Goal: Task Accomplishment & Management: Manage account settings

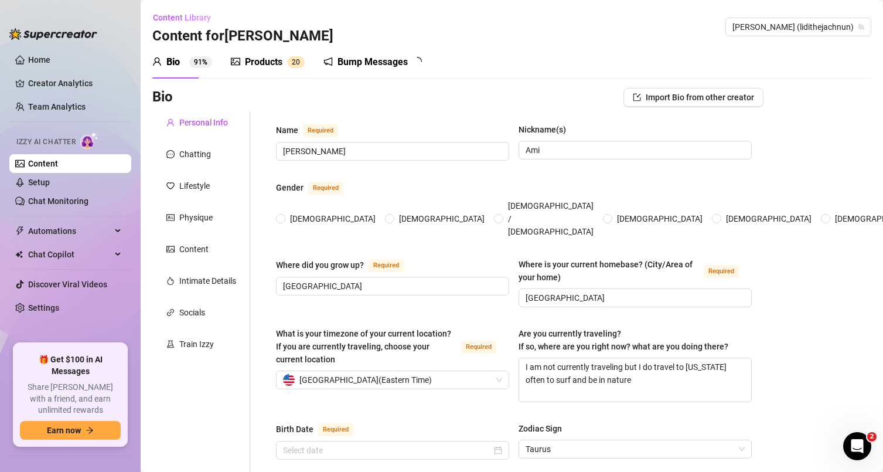
radio input "true"
type input "[DATE]"
click at [281, 64] on div "Products" at bounding box center [263, 62] width 37 height 14
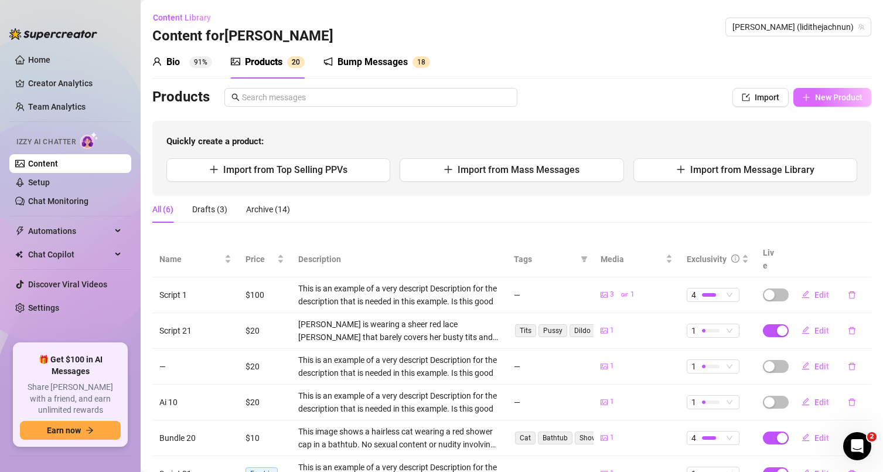
click at [828, 101] on span "New Product" at bounding box center [838, 97] width 47 height 9
type textarea "Type your message here..."
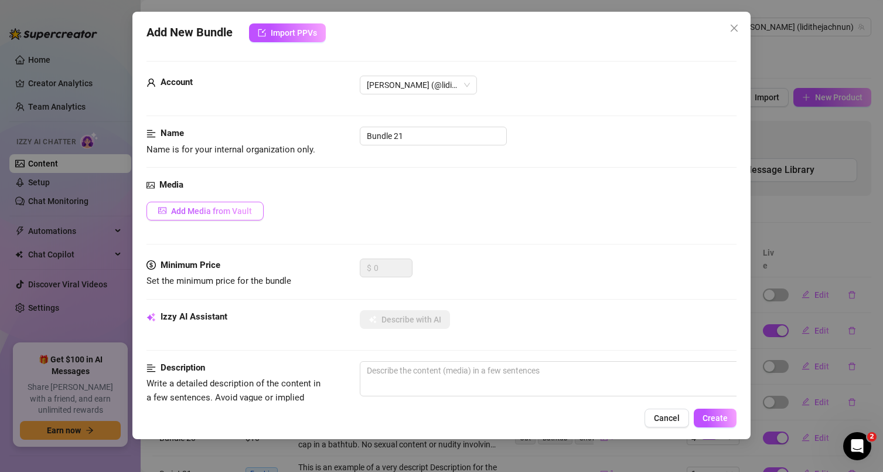
click at [184, 205] on button "Add Media from Vault" at bounding box center [204, 211] width 117 height 19
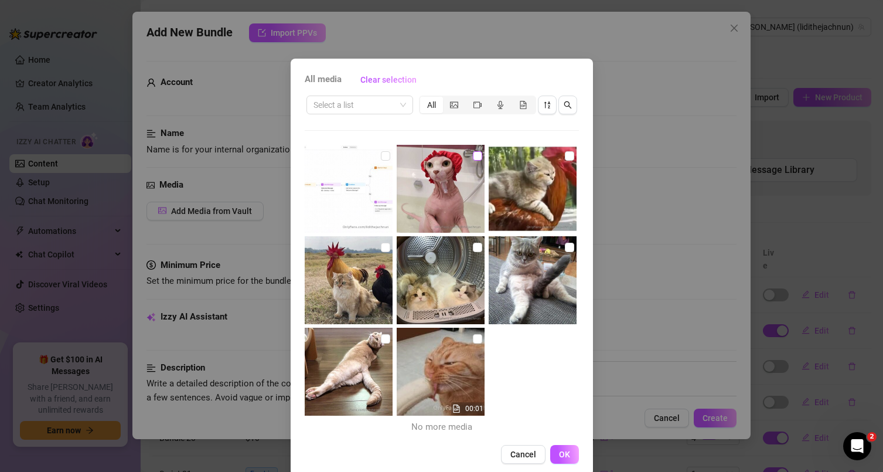
click at [473, 156] on input "checkbox" at bounding box center [477, 155] width 9 height 9
checkbox input "true"
click at [564, 455] on span "OK" at bounding box center [564, 453] width 11 height 9
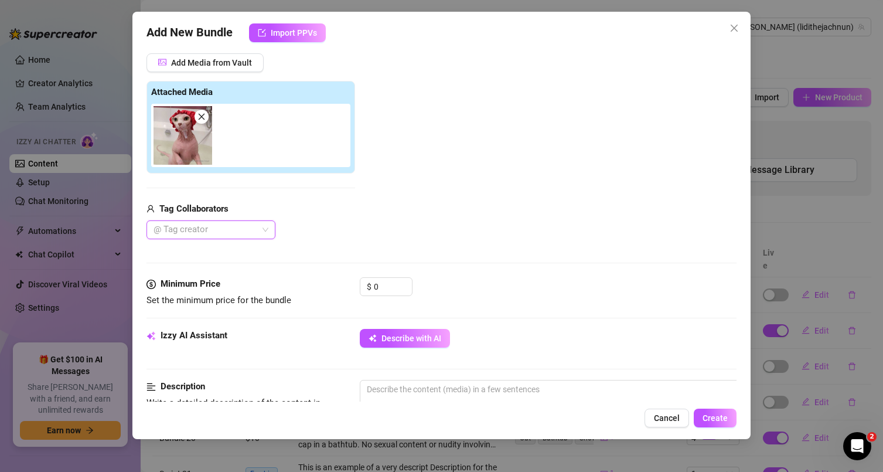
scroll to position [156, 0]
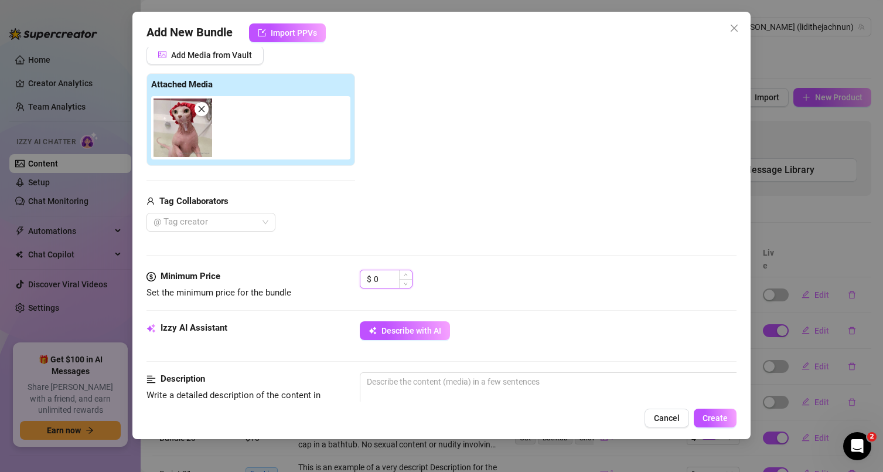
click at [378, 278] on input "0" at bounding box center [393, 279] width 38 height 18
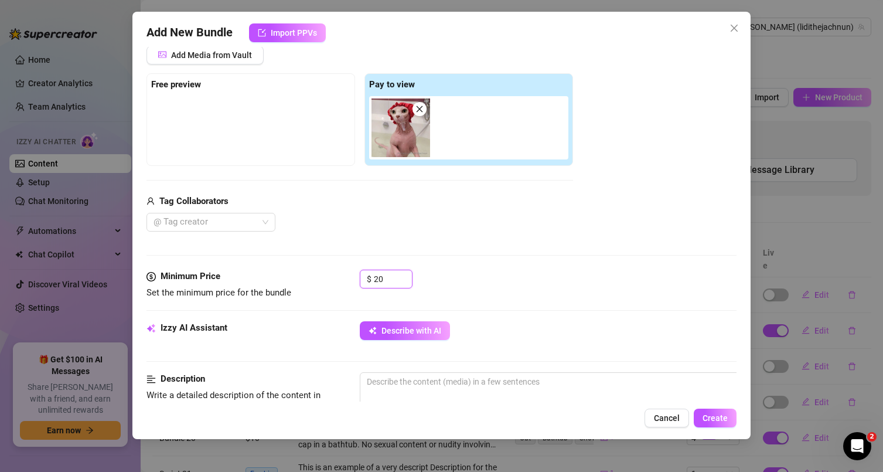
type input "20"
drag, startPoint x: 428, startPoint y: 235, endPoint x: 410, endPoint y: 200, distance: 39.3
click at [427, 234] on div "Media Add Media from Vault Free preview Pay to view Tag Collaborators @ Tag cre…" at bounding box center [441, 145] width 590 height 247
click at [205, 53] on span "Add Media from Vault" at bounding box center [211, 54] width 81 height 9
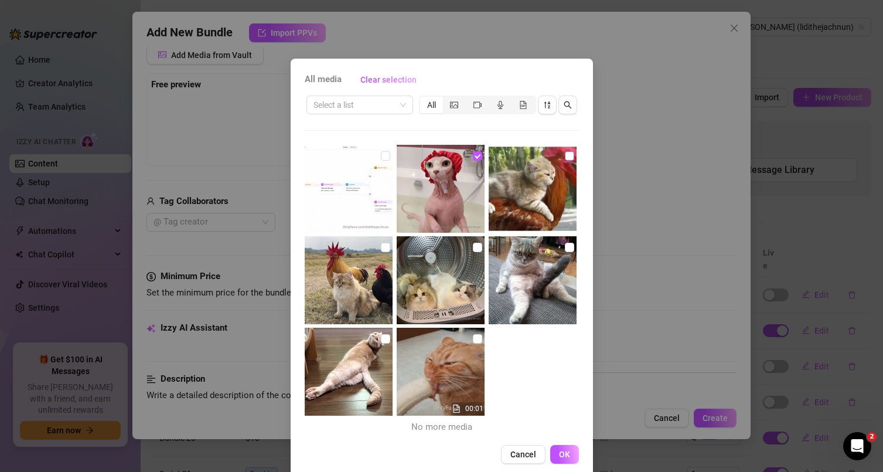
click at [556, 162] on div at bounding box center [534, 190] width 90 height 90
click at [565, 158] on input "checkbox" at bounding box center [569, 155] width 9 height 9
checkbox input "true"
click at [559, 455] on span "OK" at bounding box center [564, 453] width 11 height 9
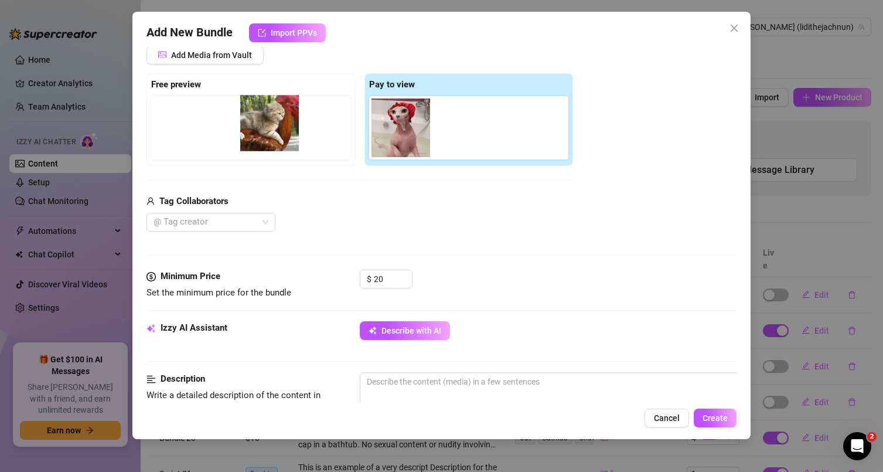
drag, startPoint x: 477, startPoint y: 132, endPoint x: 282, endPoint y: 124, distance: 195.8
click at [282, 123] on div "Free preview Pay to view" at bounding box center [359, 119] width 426 height 93
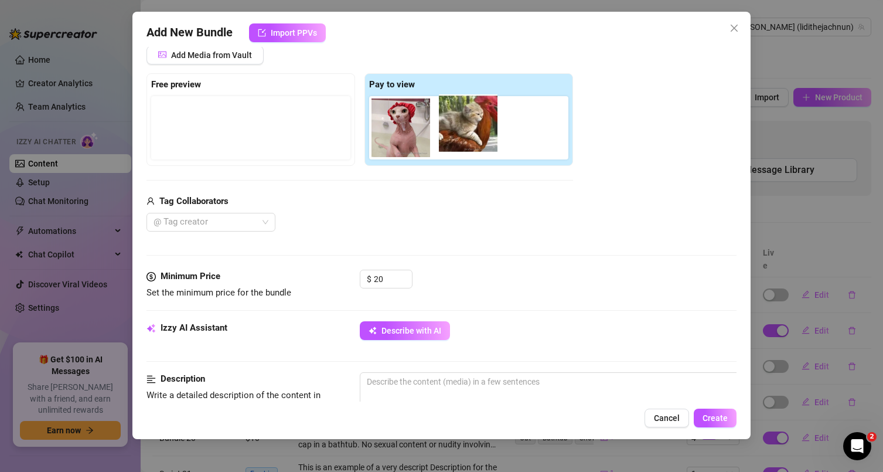
drag, startPoint x: 169, startPoint y: 128, endPoint x: 458, endPoint y: 124, distance: 288.8
click at [458, 124] on div "Free preview Pay to view" at bounding box center [359, 119] width 426 height 93
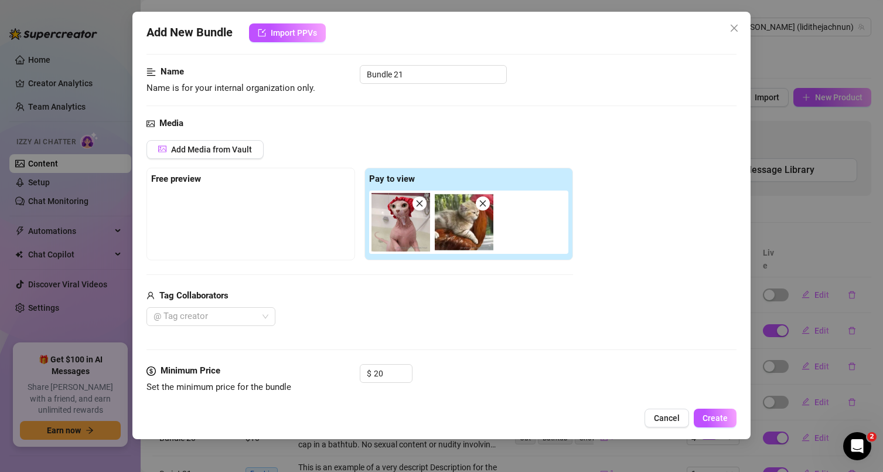
scroll to position [0, 0]
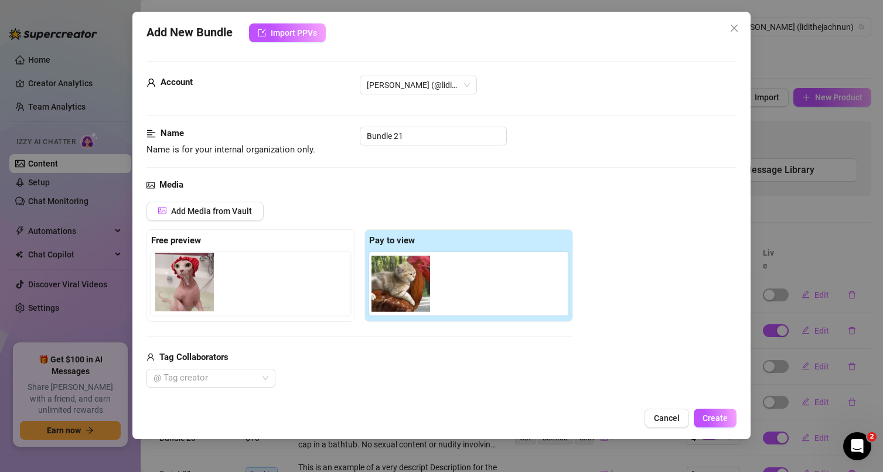
drag, startPoint x: 394, startPoint y: 286, endPoint x: 175, endPoint y: 278, distance: 218.6
click at [175, 278] on div "Free preview Pay to view" at bounding box center [359, 275] width 426 height 93
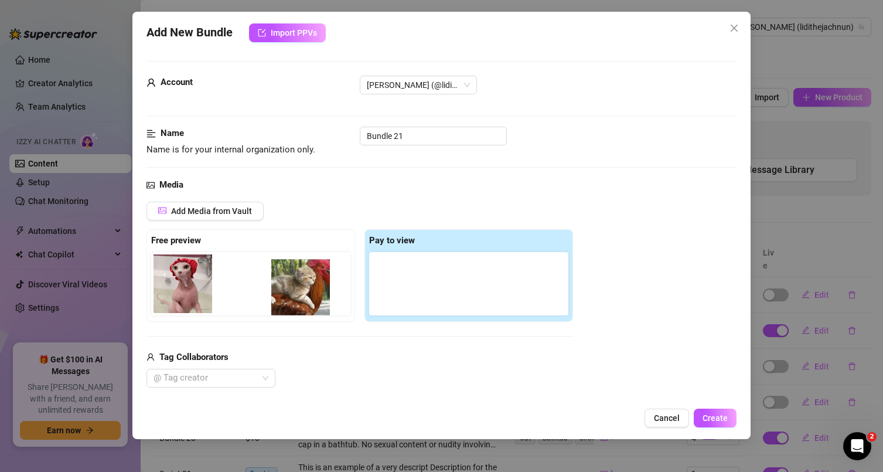
drag, startPoint x: 393, startPoint y: 280, endPoint x: 289, endPoint y: 281, distance: 103.1
click at [289, 281] on div "Free preview Pay to view" at bounding box center [359, 275] width 426 height 93
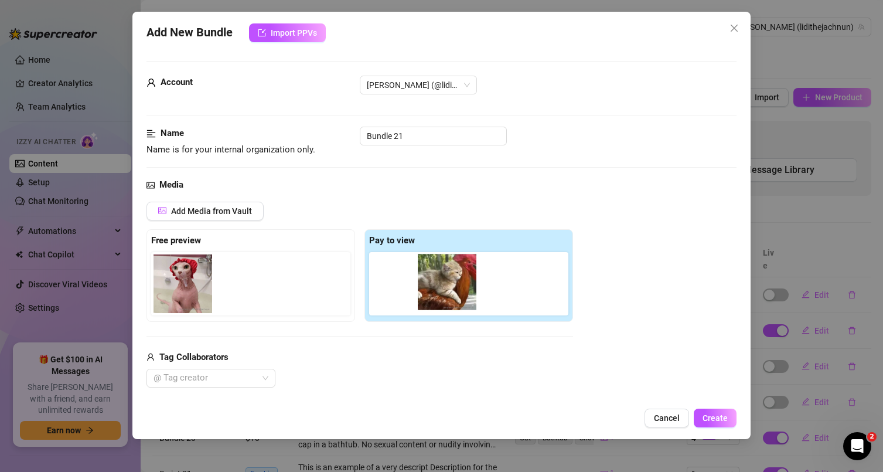
drag, startPoint x: 260, startPoint y: 284, endPoint x: 475, endPoint y: 281, distance: 215.0
click at [474, 280] on div "Free preview Pay to view" at bounding box center [359, 275] width 426 height 93
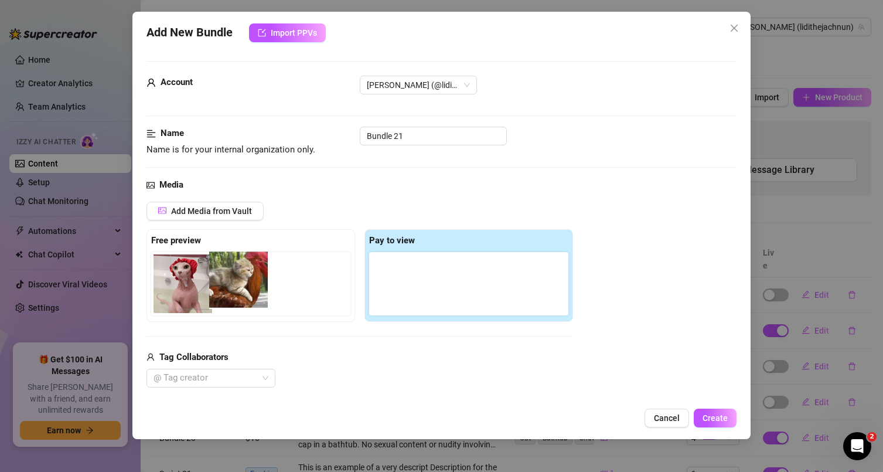
drag, startPoint x: 405, startPoint y: 285, endPoint x: 239, endPoint y: 277, distance: 166.0
click at [239, 277] on div "Free preview Pay to view" at bounding box center [359, 275] width 426 height 93
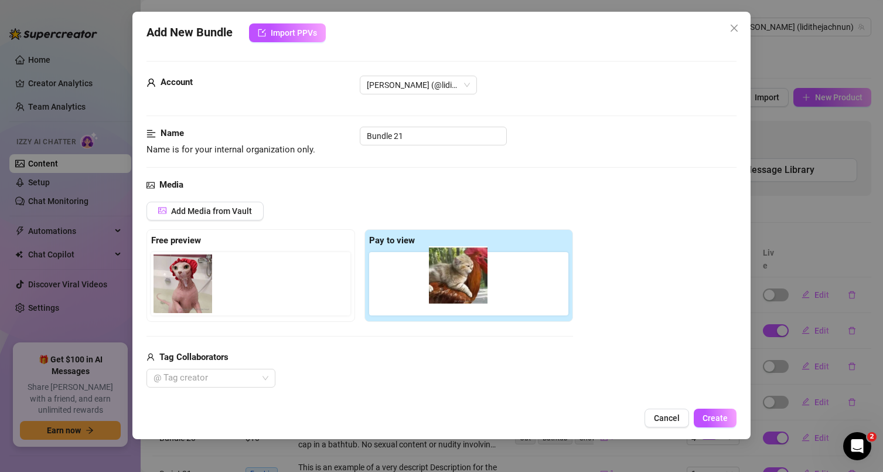
drag, startPoint x: 238, startPoint y: 281, endPoint x: 455, endPoint y: 271, distance: 216.4
click at [455, 271] on div "Free preview Pay to view" at bounding box center [359, 275] width 426 height 93
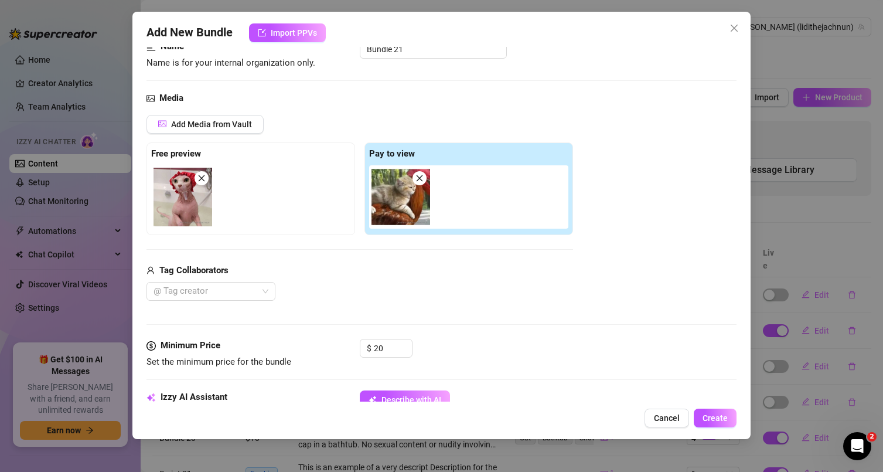
scroll to position [95, 0]
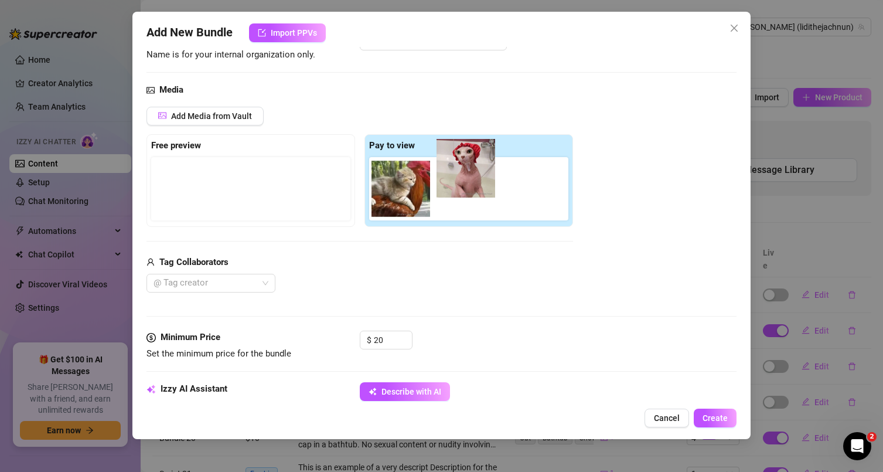
drag, startPoint x: 182, startPoint y: 187, endPoint x: 466, endPoint y: 178, distance: 284.3
click at [466, 178] on div "Free preview Pay to view" at bounding box center [359, 180] width 426 height 93
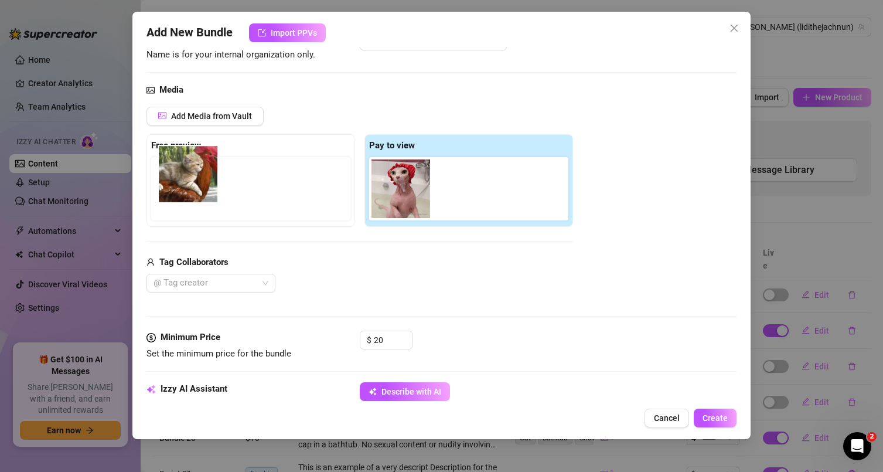
drag, startPoint x: 398, startPoint y: 181, endPoint x: 187, endPoint y: 166, distance: 211.4
click at [178, 166] on div "Free preview Pay to view" at bounding box center [359, 180] width 426 height 93
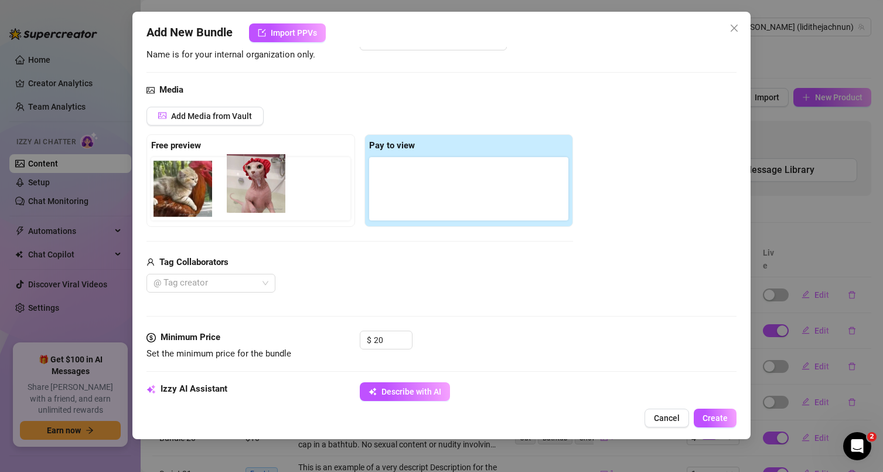
drag, startPoint x: 410, startPoint y: 193, endPoint x: 265, endPoint y: 185, distance: 144.9
click at [262, 183] on div "Free preview Pay to view" at bounding box center [359, 180] width 426 height 93
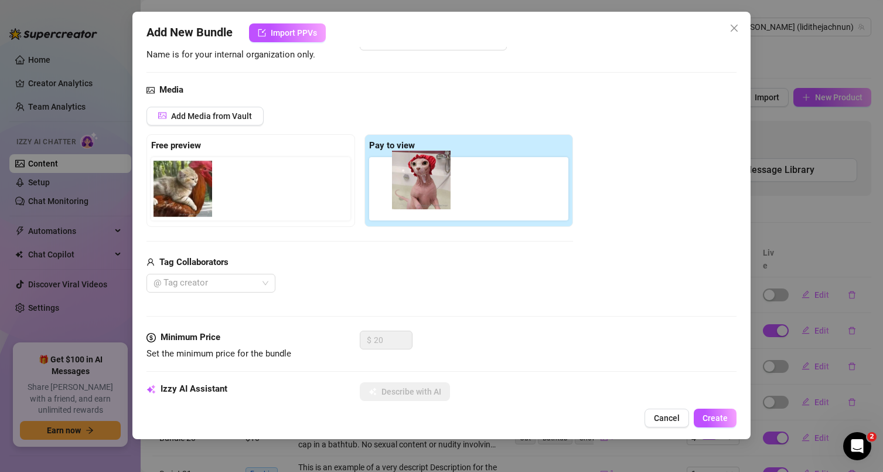
drag, startPoint x: 243, startPoint y: 192, endPoint x: 412, endPoint y: 179, distance: 169.2
click at [426, 175] on div "Free preview Pay to view" at bounding box center [359, 180] width 426 height 93
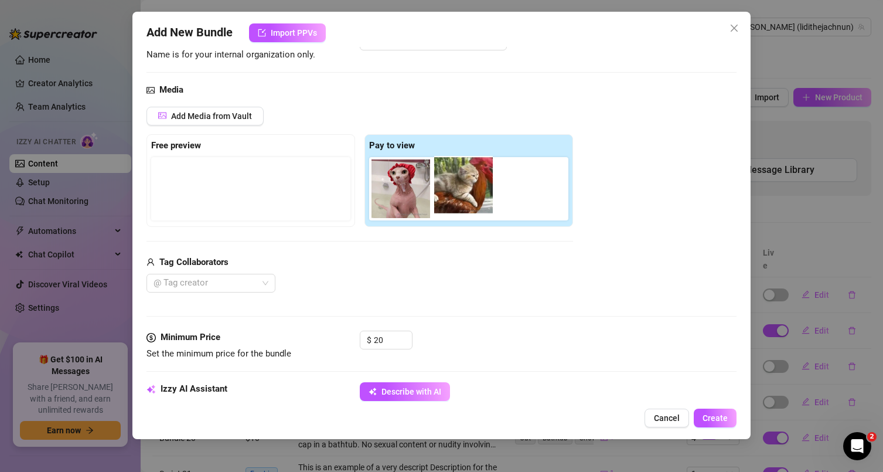
drag, startPoint x: 187, startPoint y: 193, endPoint x: 473, endPoint y: 183, distance: 286.6
click at [473, 183] on div "Free preview Pay to view" at bounding box center [359, 180] width 426 height 93
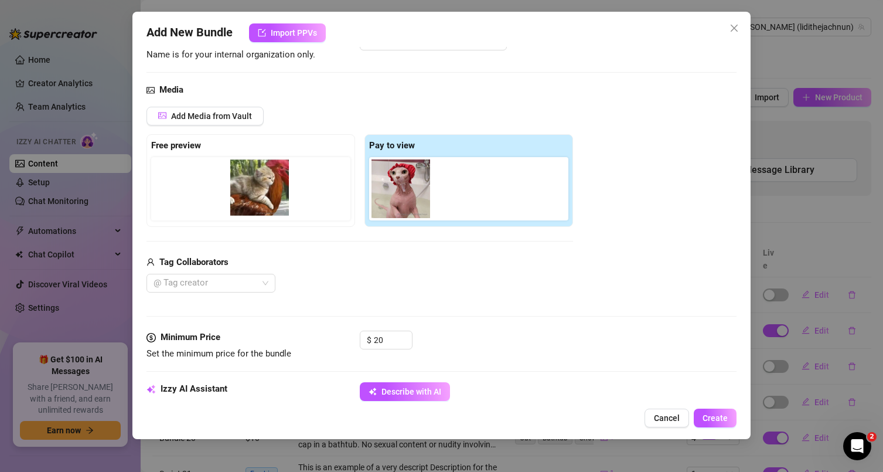
drag, startPoint x: 461, startPoint y: 184, endPoint x: 240, endPoint y: 182, distance: 221.5
click at [240, 182] on div "Free preview Pay to view" at bounding box center [359, 180] width 426 height 93
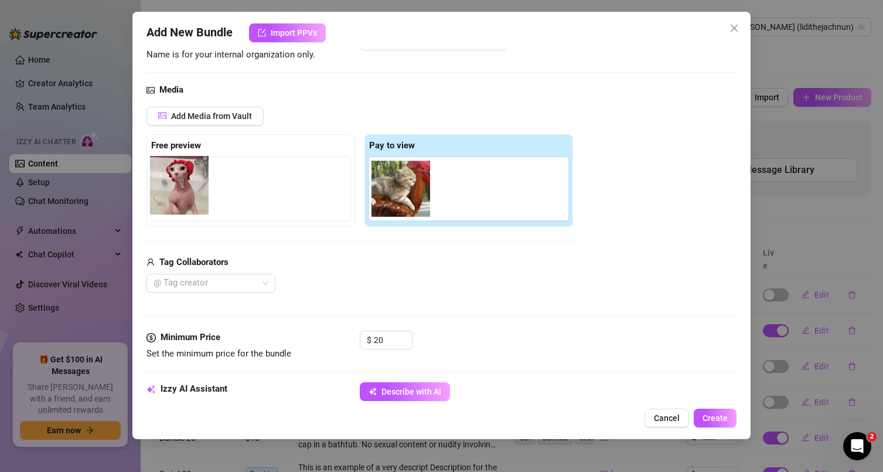
drag, startPoint x: 392, startPoint y: 185, endPoint x: 165, endPoint y: 176, distance: 226.9
click at [165, 176] on div "Free preview Pay to view" at bounding box center [359, 180] width 426 height 93
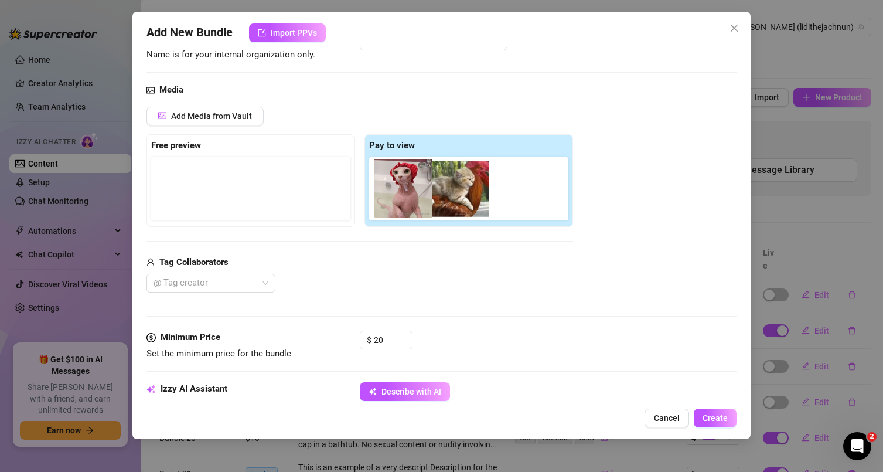
drag, startPoint x: 173, startPoint y: 179, endPoint x: 400, endPoint y: 179, distance: 226.7
click at [400, 179] on div "Free preview Pay to view" at bounding box center [359, 180] width 426 height 93
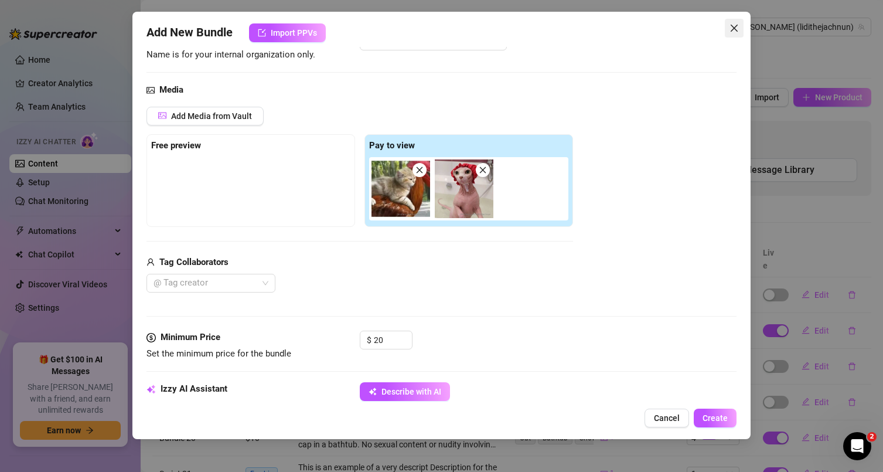
click at [733, 28] on icon "close" at bounding box center [734, 28] width 7 height 7
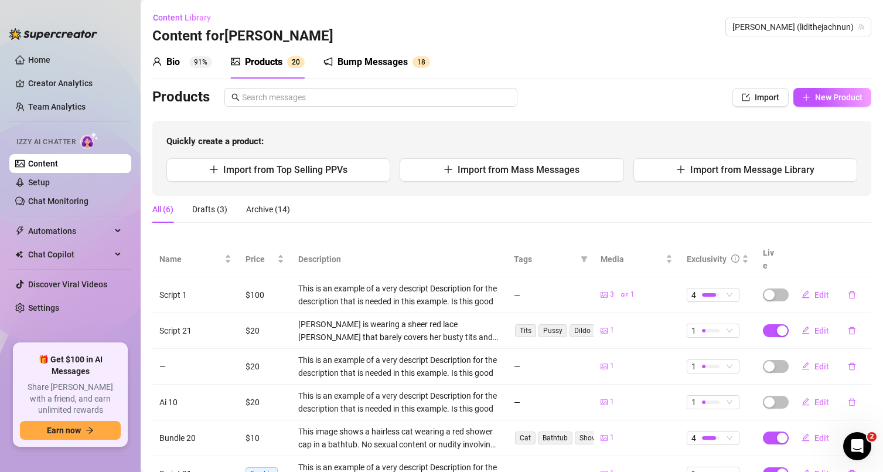
click at [371, 67] on div "Bump Messages" at bounding box center [372, 62] width 70 height 14
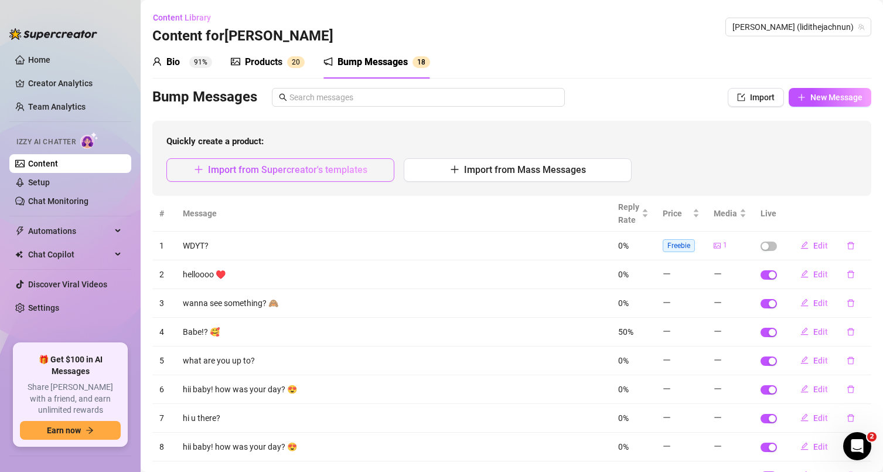
click at [264, 172] on span "Import from Supercreator's templates" at bounding box center [287, 169] width 159 height 11
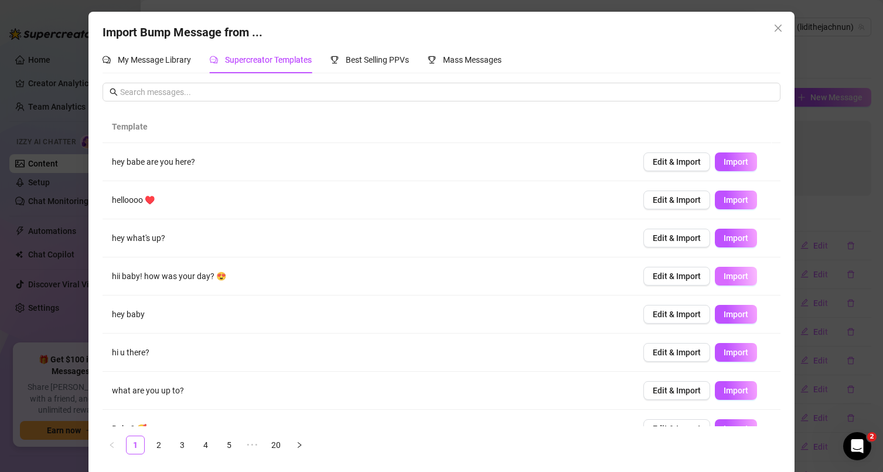
click at [729, 282] on button "Import" at bounding box center [736, 276] width 42 height 19
type textarea "hii baby! how was your day? 😍"
click at [774, 27] on icon "close" at bounding box center [777, 28] width 7 height 7
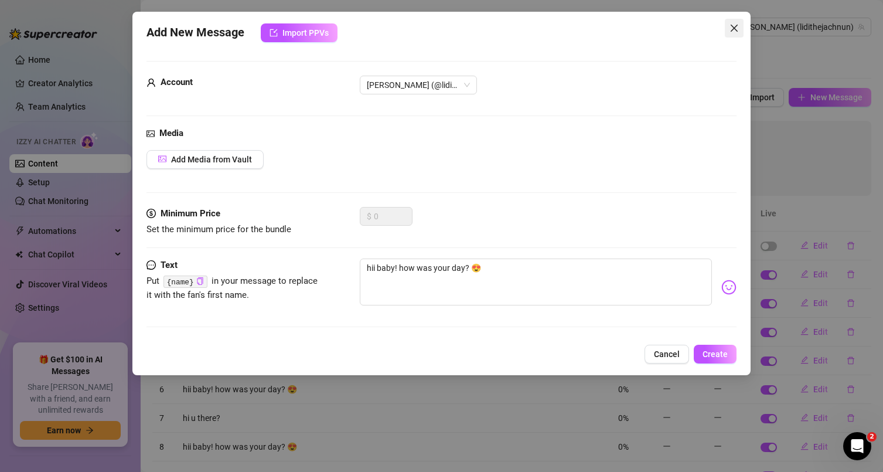
click at [737, 26] on icon "close" at bounding box center [733, 27] width 9 height 9
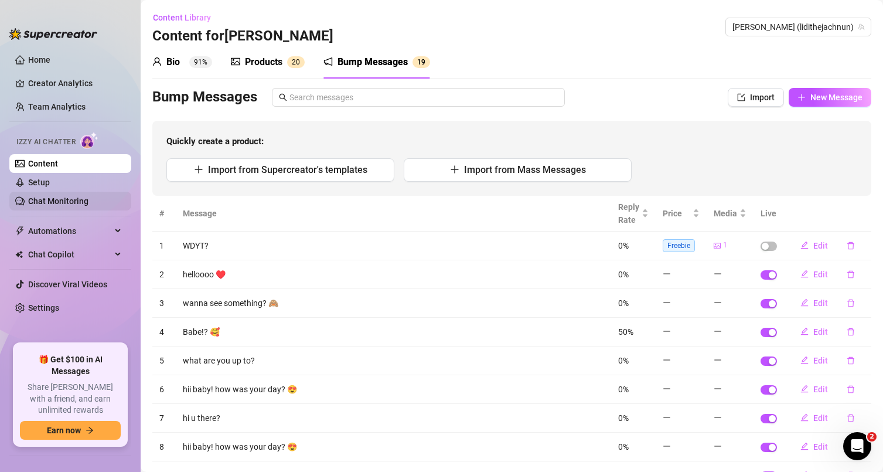
click at [61, 196] on link "Chat Monitoring" at bounding box center [58, 200] width 60 height 9
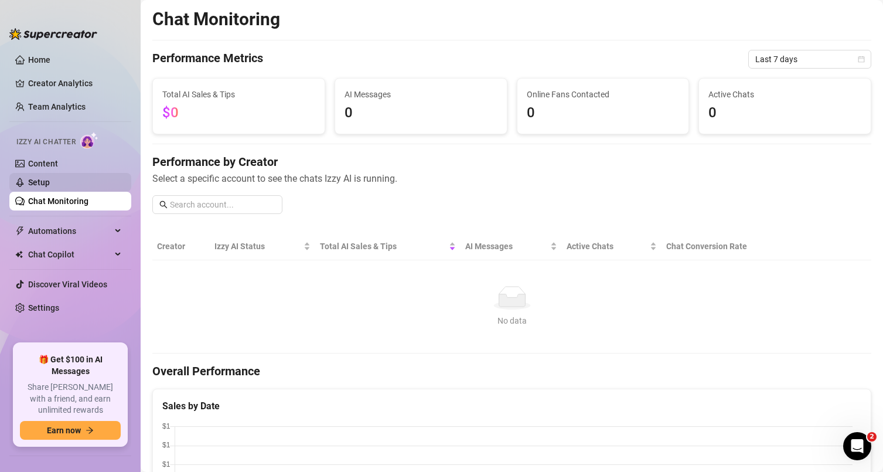
click at [50, 182] on link "Setup" at bounding box center [39, 182] width 22 height 9
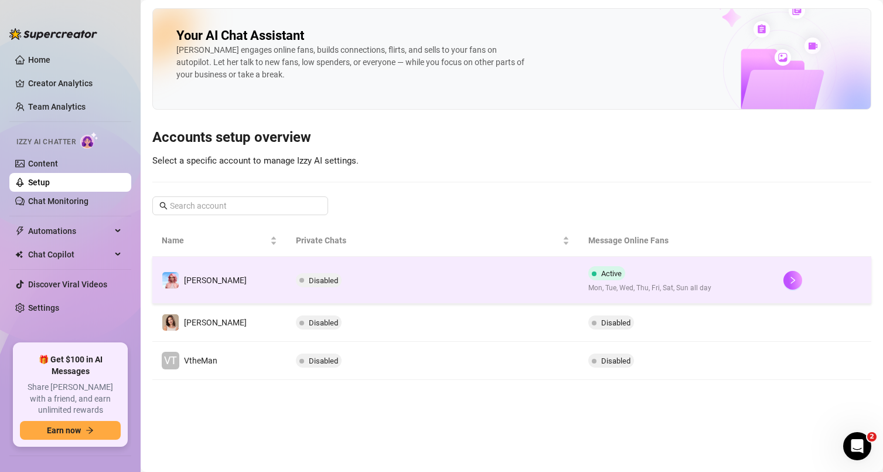
click at [350, 282] on td "Disabled" at bounding box center [432, 280] width 292 height 47
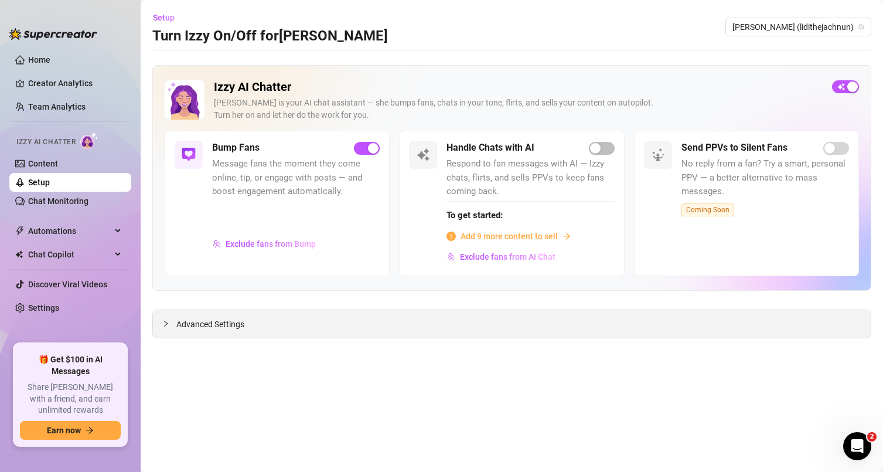
click at [220, 322] on span "Advanced Settings" at bounding box center [210, 324] width 68 height 13
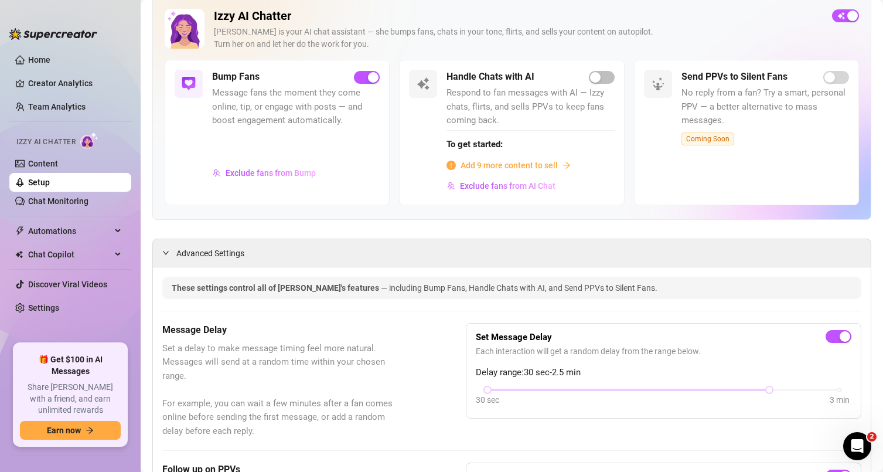
scroll to position [73, 0]
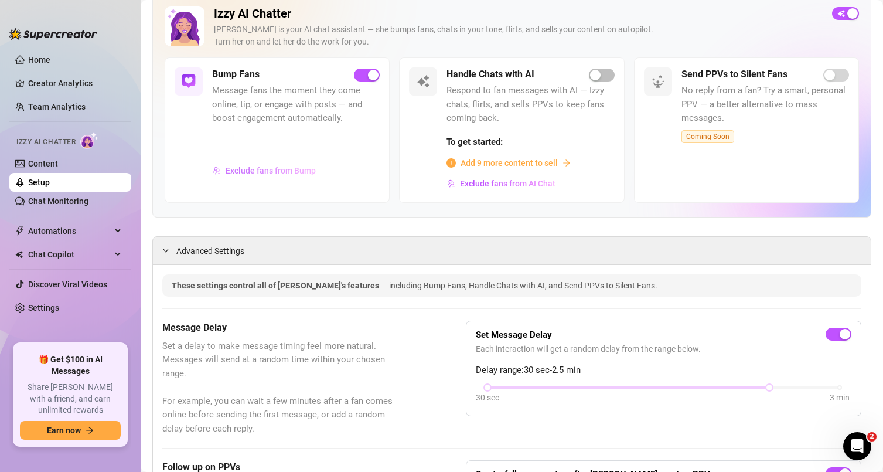
click at [299, 169] on span "Exclude fans from Bump" at bounding box center [271, 170] width 90 height 9
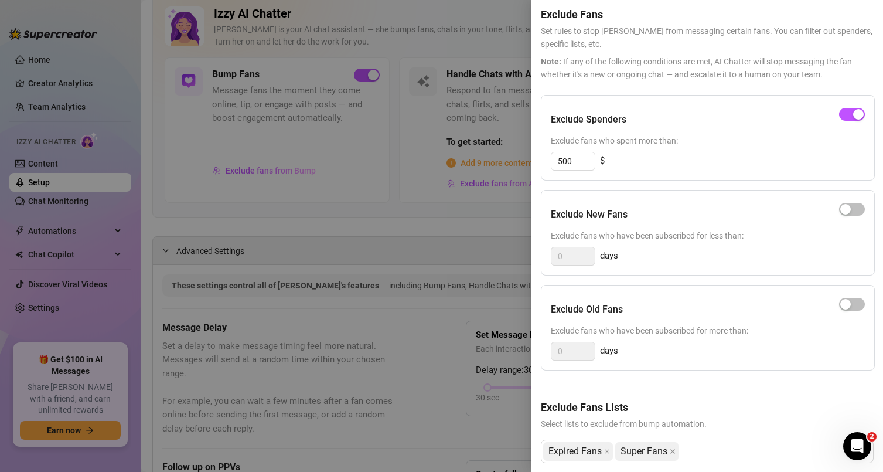
scroll to position [70, 0]
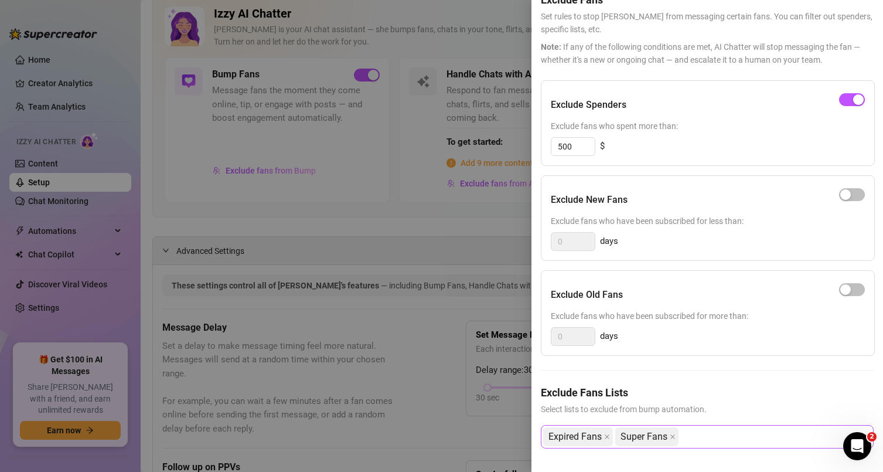
click at [735, 428] on div "Expired Fans Super Fans" at bounding box center [701, 436] width 316 height 21
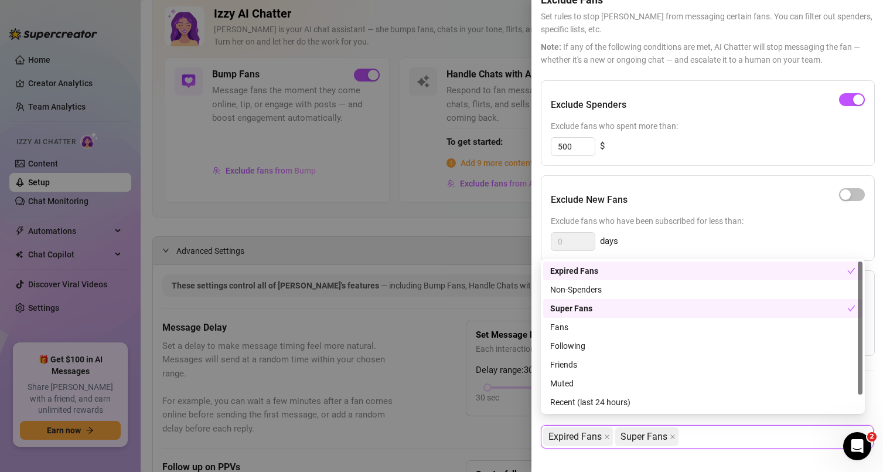
click at [799, 234] on div "0 days" at bounding box center [708, 241] width 314 height 19
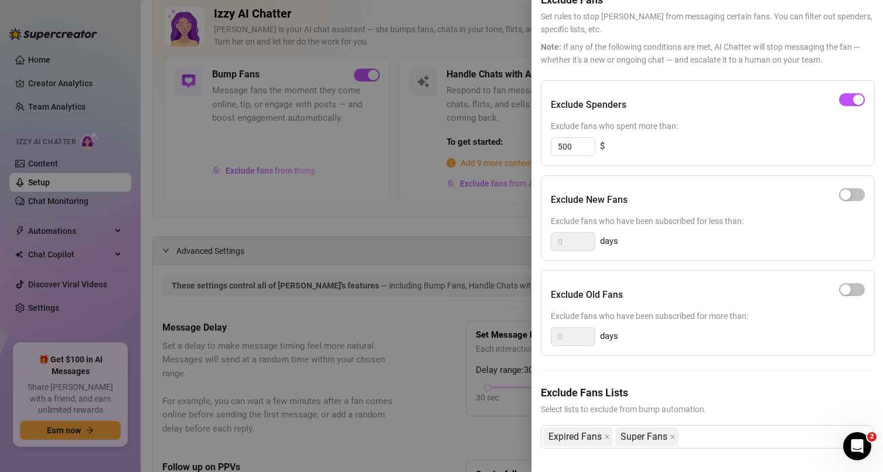
click at [739, 388] on h5 "Exclude Fans Lists" at bounding box center [707, 392] width 333 height 16
drag, startPoint x: 540, startPoint y: 386, endPoint x: 725, endPoint y: 387, distance: 185.1
click at [725, 387] on div "Settings Preview Exclude Fans - Bump Online Fans Cancel Save Exclude Fans Set r…" at bounding box center [706, 236] width 351 height 472
click at [732, 428] on div "Expired Fans Super Fans" at bounding box center [701, 436] width 316 height 21
click at [665, 185] on div "Exclude New Fans" at bounding box center [708, 199] width 314 height 29
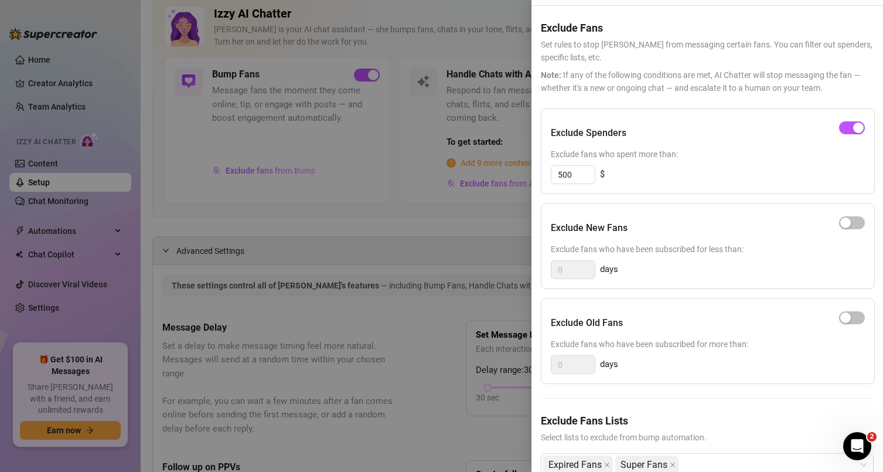
scroll to position [32, 0]
